Goal: Find specific page/section: Find specific page/section

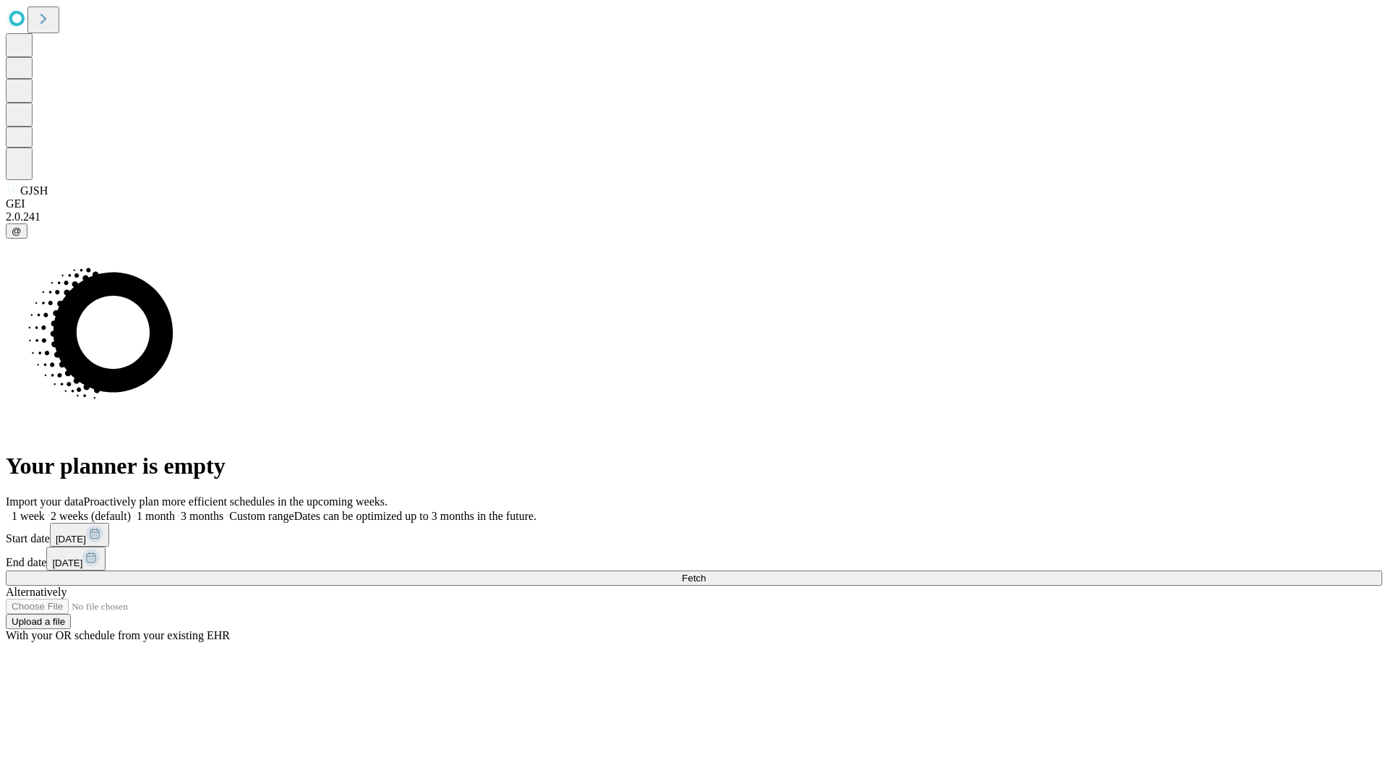
click at [706, 573] on span "Fetch" at bounding box center [694, 578] width 24 height 11
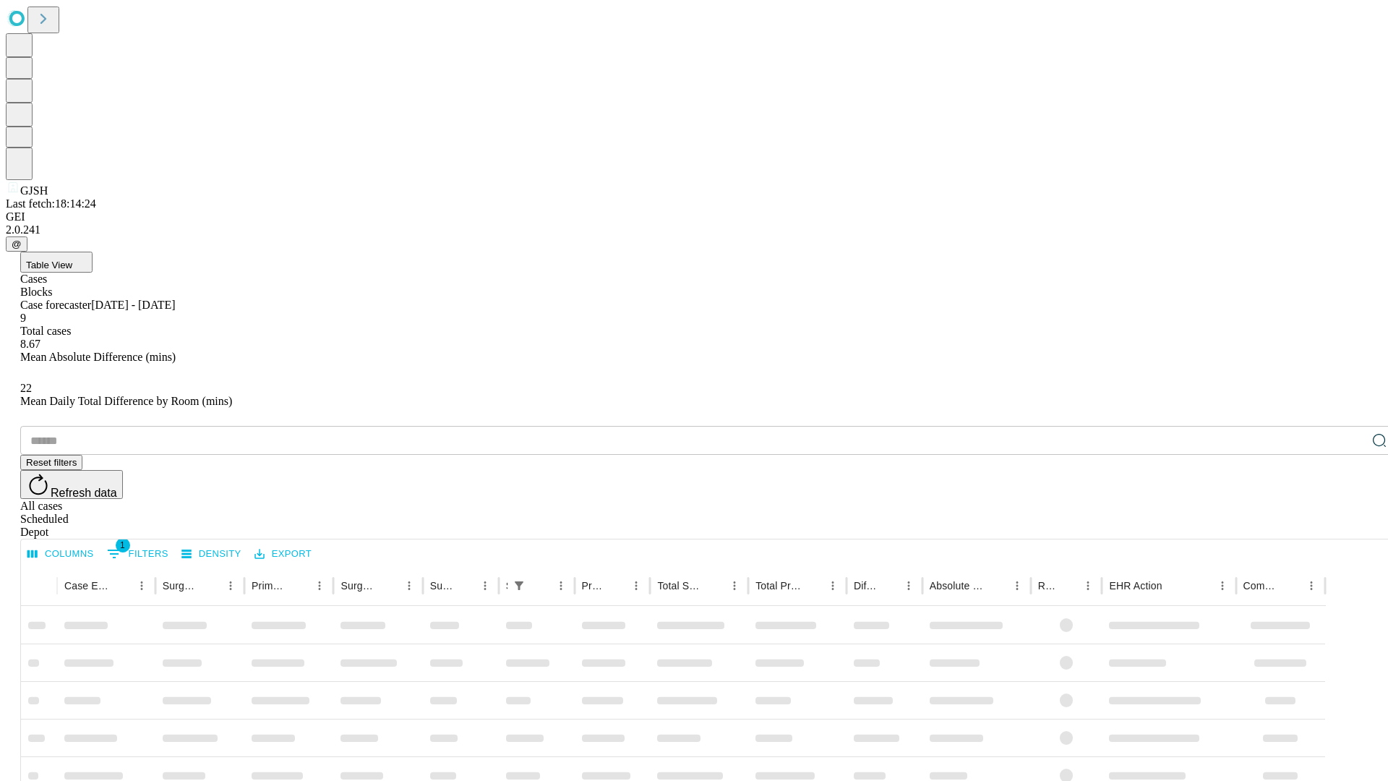
click at [1350, 526] on div "Depot" at bounding box center [708, 532] width 1376 height 13
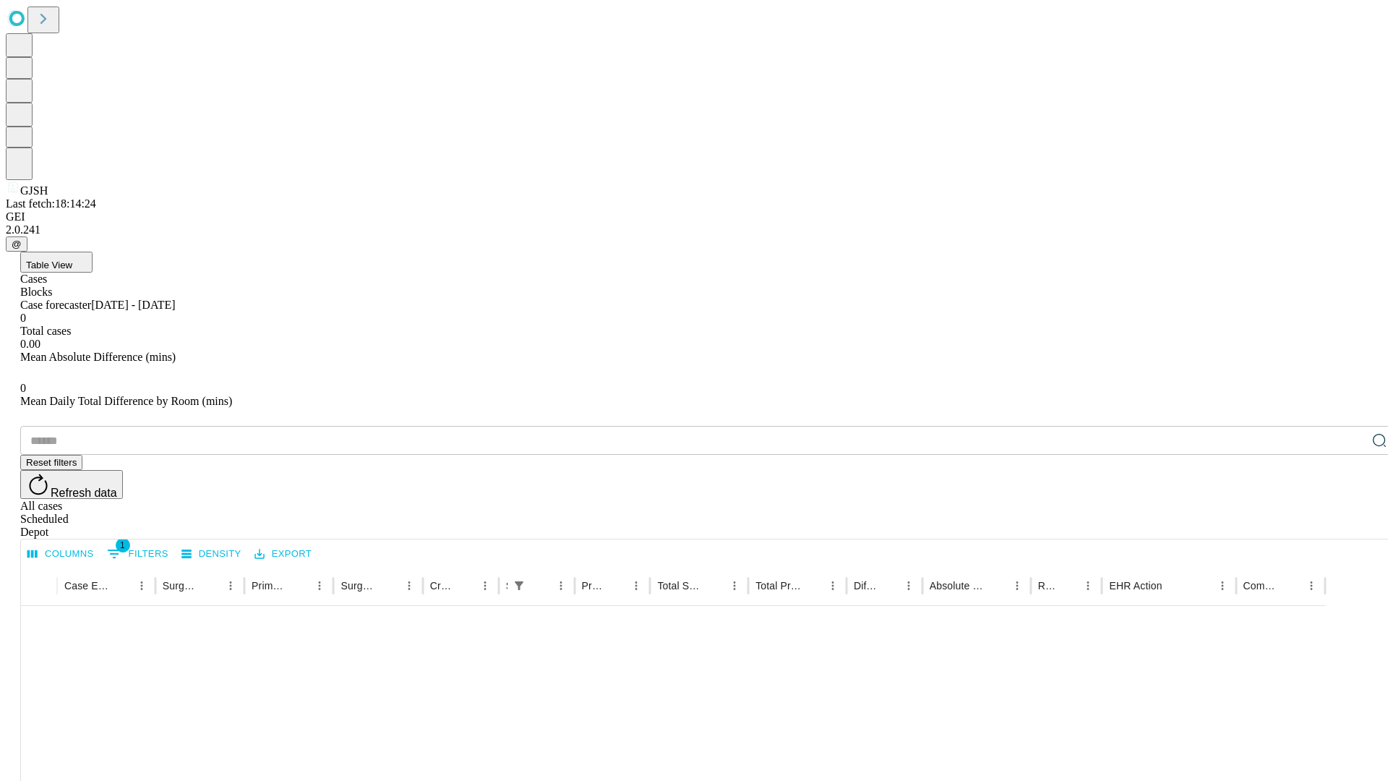
click at [1233, 500] on div "All cases" at bounding box center [708, 506] width 1376 height 13
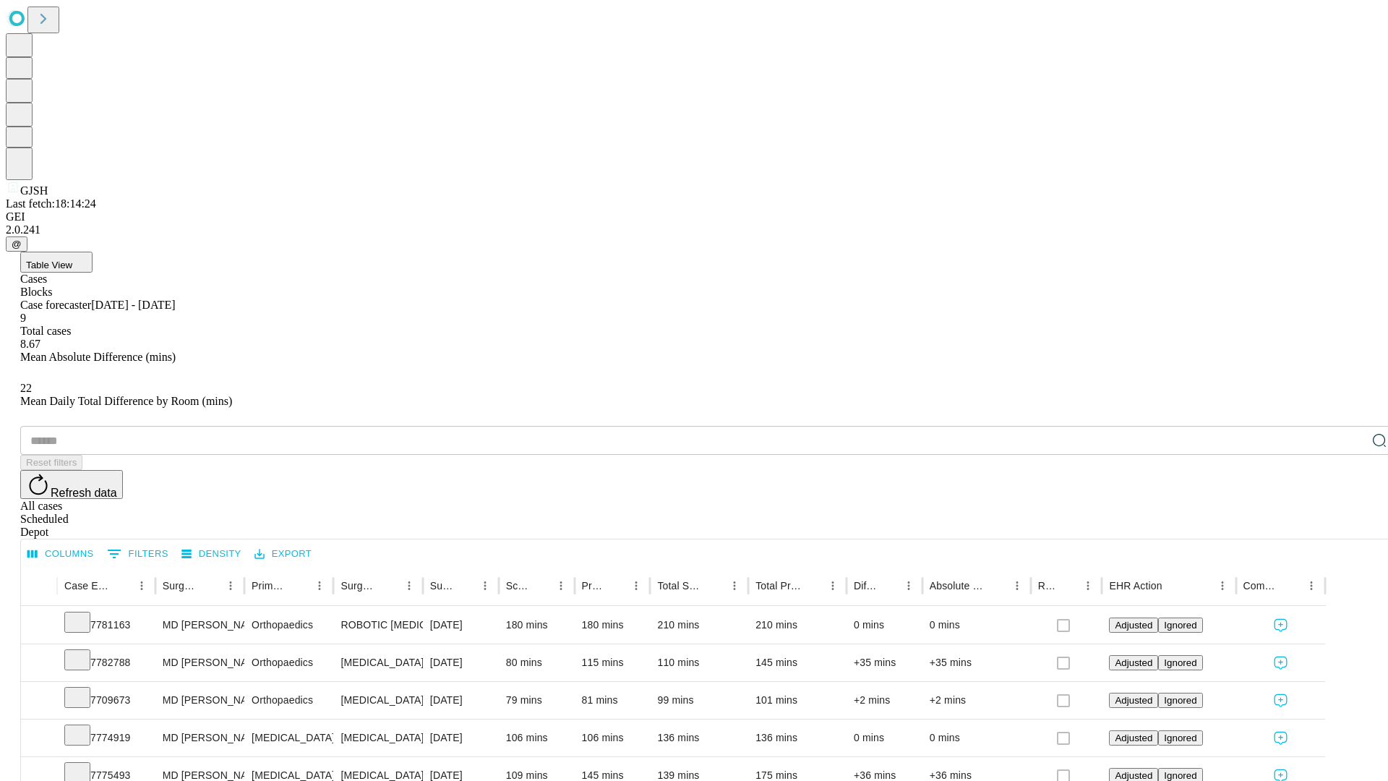
type input "*******"
